Goal: Task Accomplishment & Management: Use online tool/utility

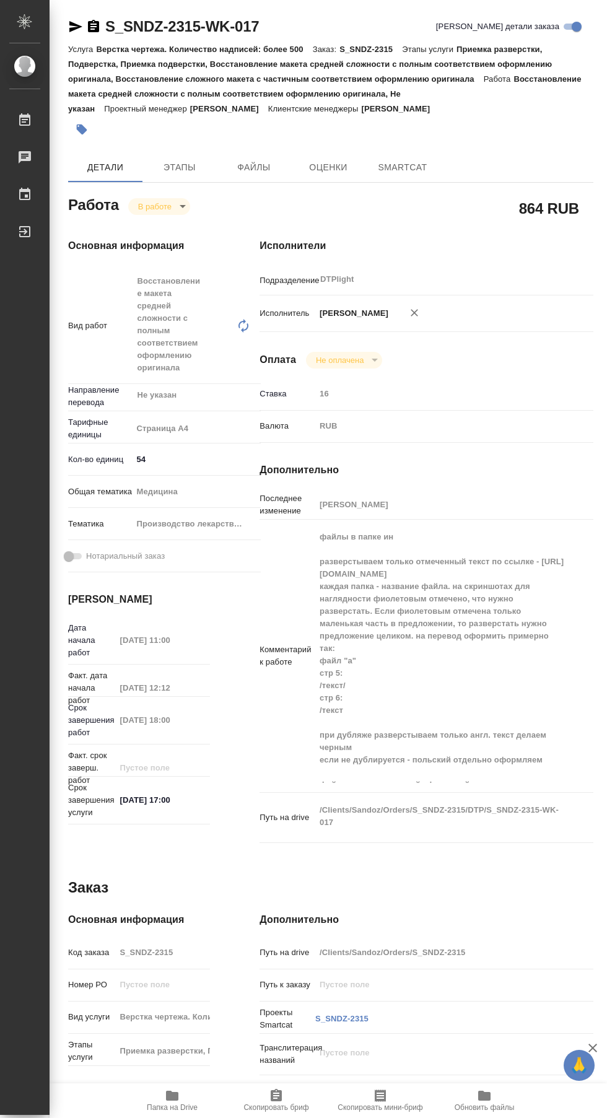
type textarea "x"
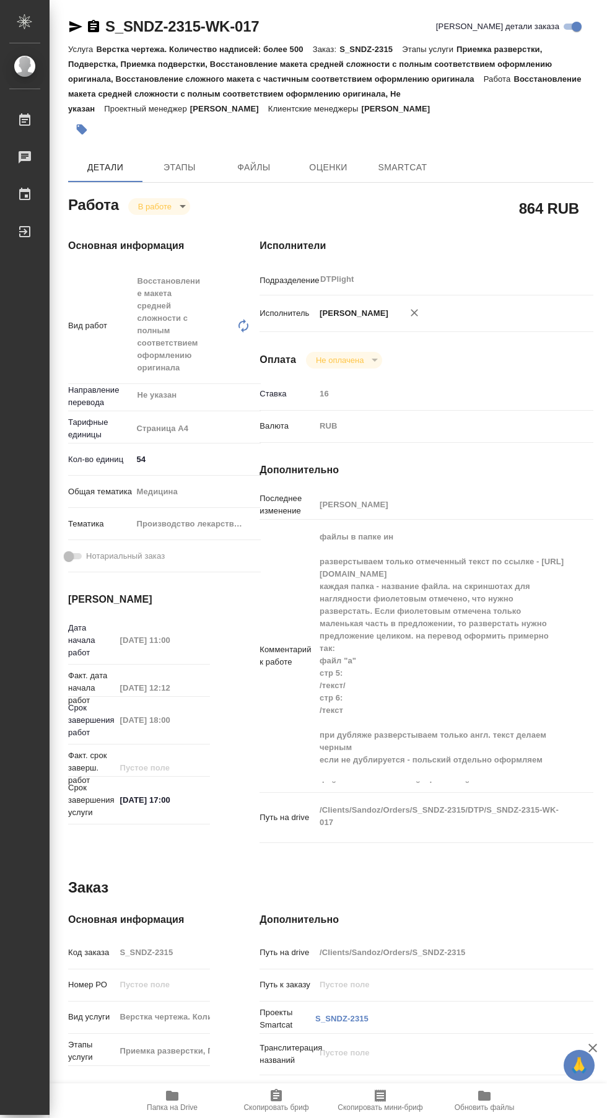
click at [76, 27] on icon "button" at bounding box center [75, 26] width 15 height 15
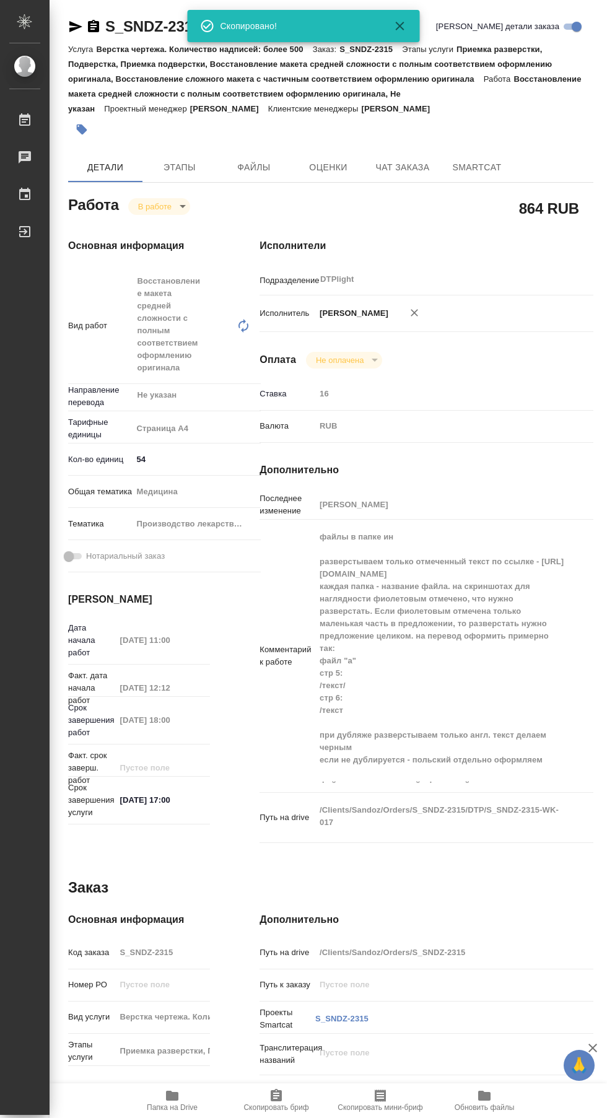
type textarea "x"
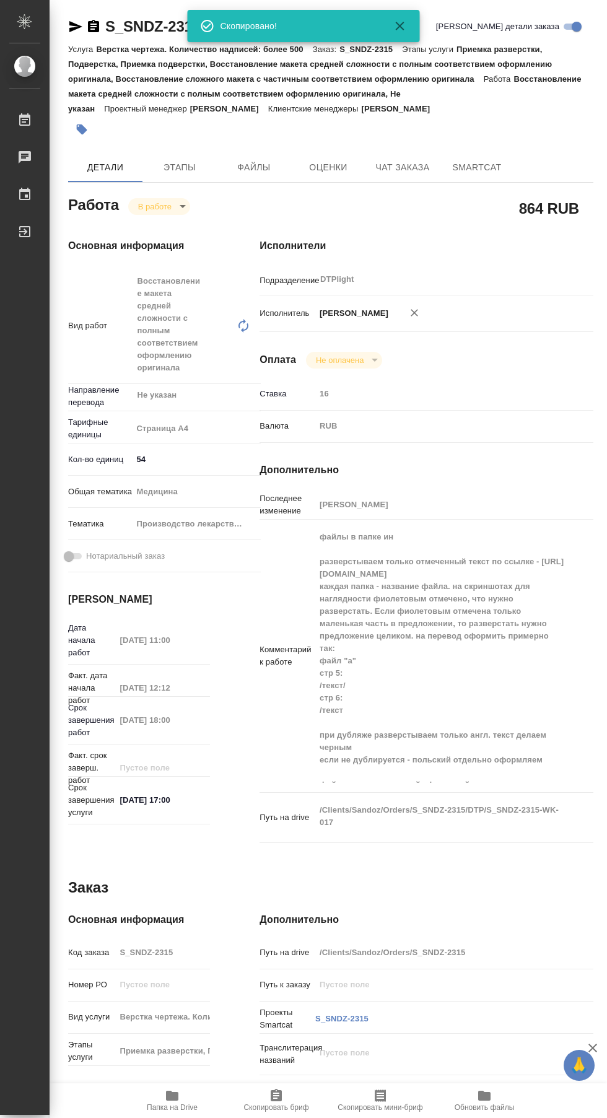
type textarea "x"
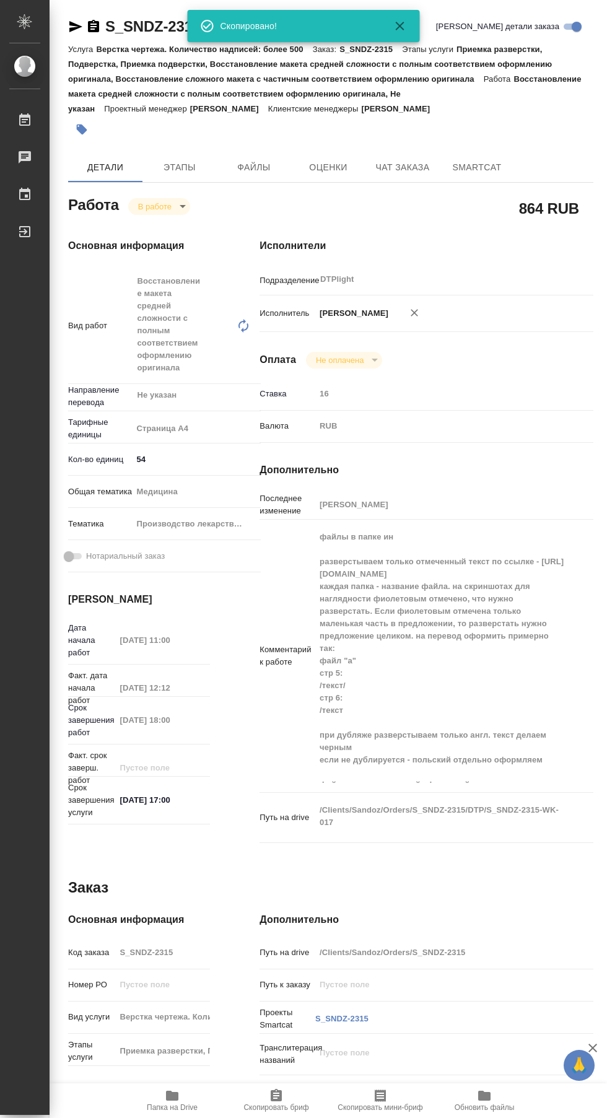
type textarea "x"
